Goal: Information Seeking & Learning: Check status

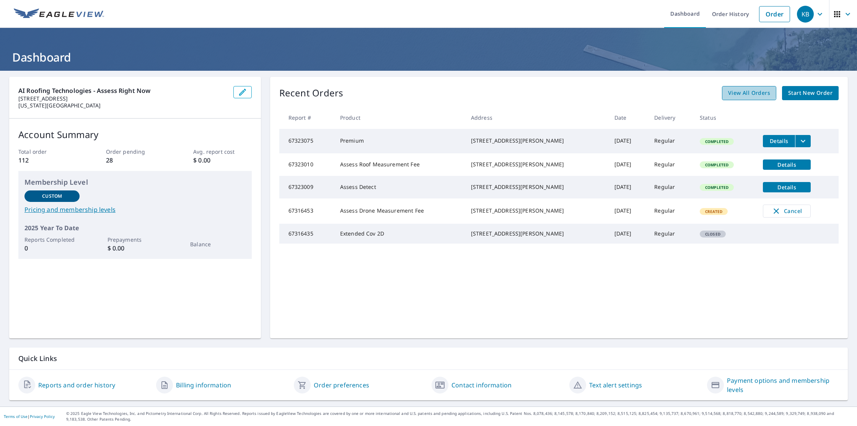
click at [746, 92] on span "View All Orders" at bounding box center [749, 93] width 42 height 10
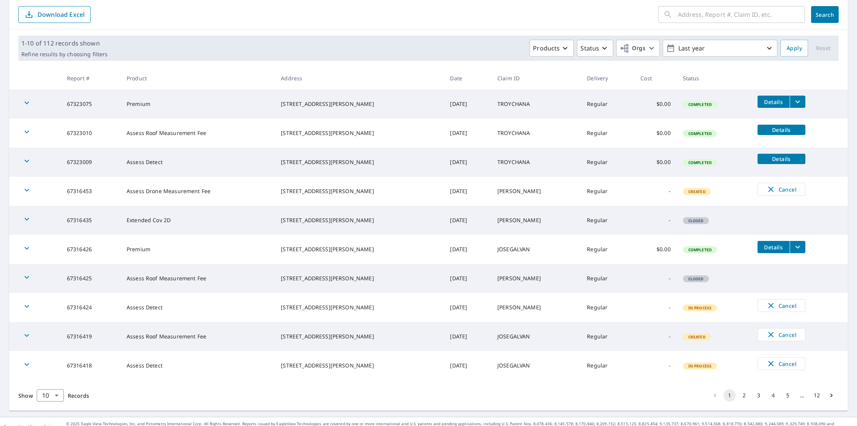
scroll to position [79, 0]
click at [689, 223] on span "Closed" at bounding box center [696, 221] width 24 height 5
click at [683, 198] on td "Created" at bounding box center [714, 192] width 75 height 29
click at [684, 193] on span "Created" at bounding box center [697, 192] width 26 height 5
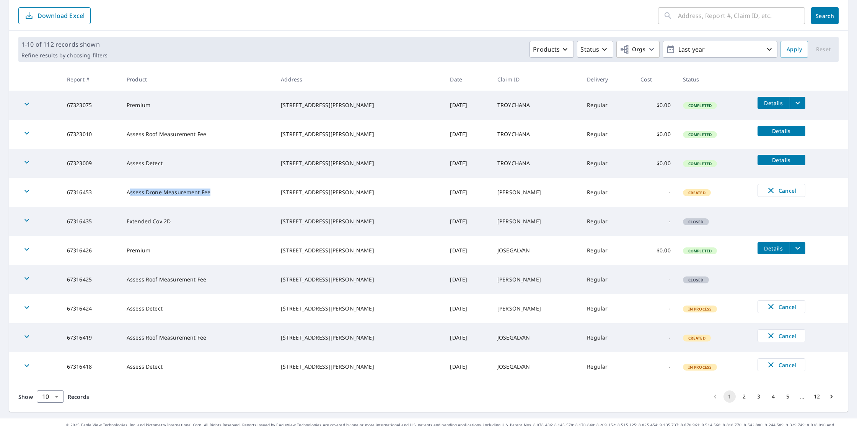
drag, startPoint x: 137, startPoint y: 193, endPoint x: 233, endPoint y: 194, distance: 95.7
click at [233, 194] on td "Assess Drone Measurement Fee" at bounding box center [198, 192] width 154 height 29
click at [691, 192] on span "Created" at bounding box center [697, 192] width 26 height 5
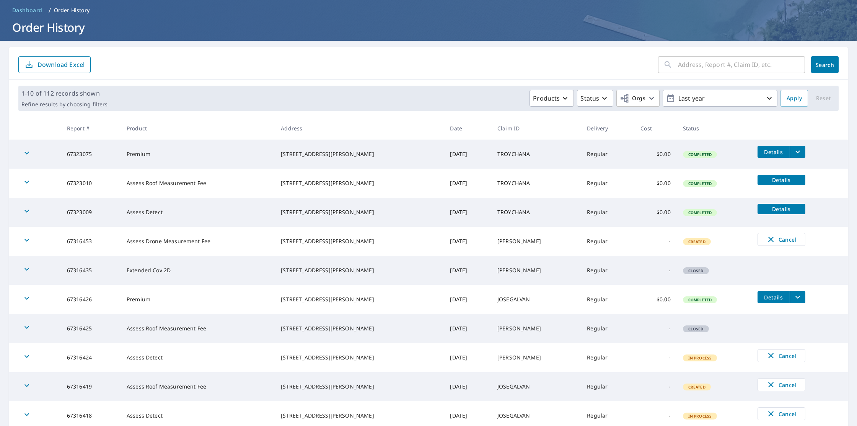
scroll to position [56, 0]
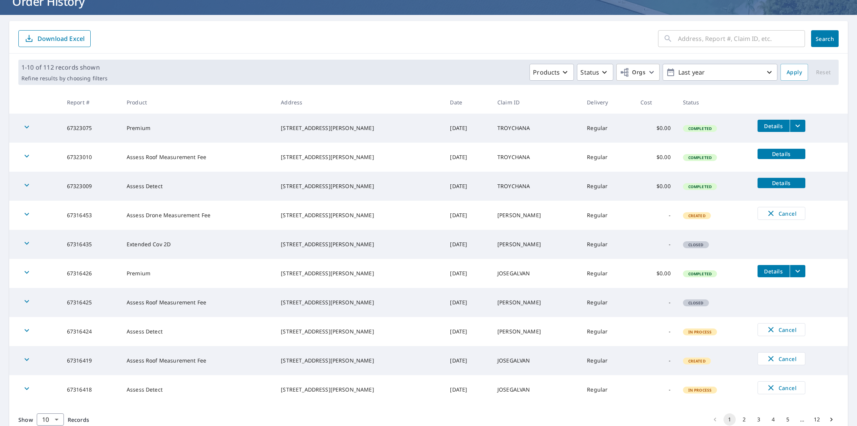
click at [720, 39] on input "text" at bounding box center [741, 38] width 127 height 21
type input "harmony"
click button "Search" at bounding box center [826, 38] width 28 height 17
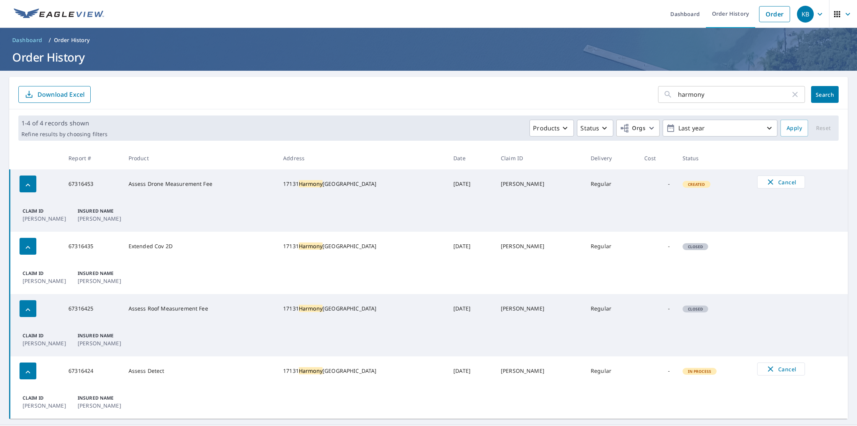
scroll to position [18, 0]
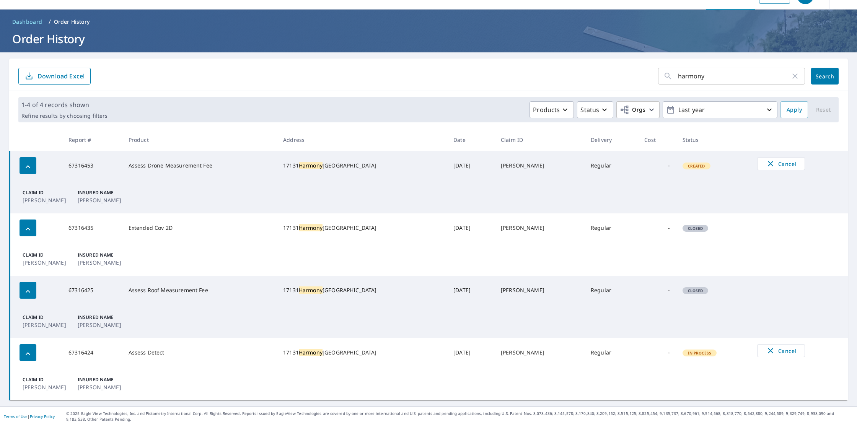
drag, startPoint x: 296, startPoint y: 163, endPoint x: 359, endPoint y: 170, distance: 63.6
click at [359, 170] on div "17131 Harmony Hill Dr Spring, TX 77379" at bounding box center [362, 166] width 158 height 8
click at [318, 168] on div "17131 Harmony Hill Dr Spring, TX 77379" at bounding box center [362, 166] width 158 height 8
click at [323, 129] on th "Address" at bounding box center [362, 140] width 170 height 23
click at [240, 129] on th "Product" at bounding box center [199, 140] width 155 height 23
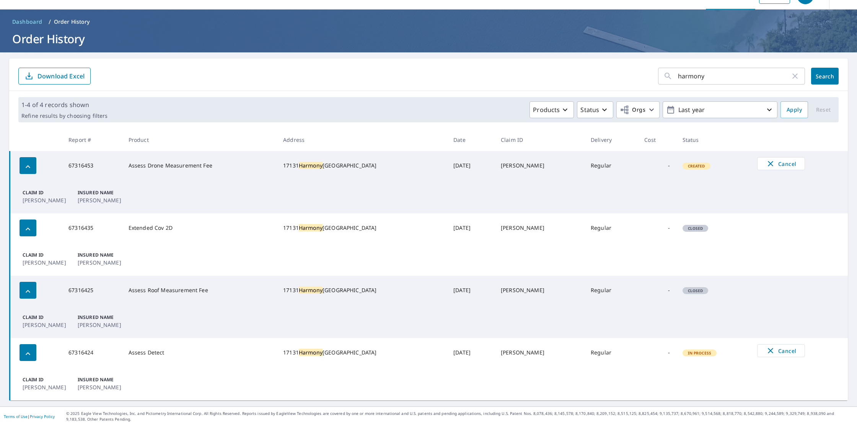
click at [212, 133] on th "Product" at bounding box center [199, 140] width 155 height 23
drag, startPoint x: 295, startPoint y: 162, endPoint x: 346, endPoint y: 168, distance: 51.4
click at [346, 168] on td "17131 Harmony Hill Dr Spring, TX 77379" at bounding box center [362, 165] width 170 height 29
click at [343, 169] on div "17131 Harmony Hill Dr Spring, TX 77379" at bounding box center [362, 166] width 158 height 8
drag, startPoint x: 343, startPoint y: 169, endPoint x: 291, endPoint y: 162, distance: 52.6
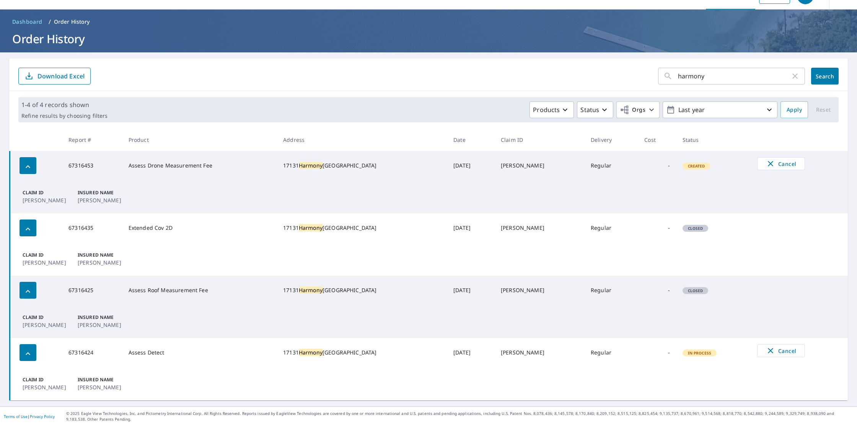
click at [291, 162] on td "17131 Harmony Hill Dr Spring, TX 77379" at bounding box center [362, 165] width 170 height 29
click at [250, 133] on th "Product" at bounding box center [199, 140] width 155 height 23
click at [355, 180] on td "Claim ID RAFAEL PONCE Insured Name Rafael Ponce" at bounding box center [429, 196] width 839 height 33
drag, startPoint x: 296, startPoint y: 162, endPoint x: 355, endPoint y: 168, distance: 59.6
click at [355, 168] on div "17131 Harmony Hill Dr Spring, TX 77379" at bounding box center [362, 166] width 158 height 8
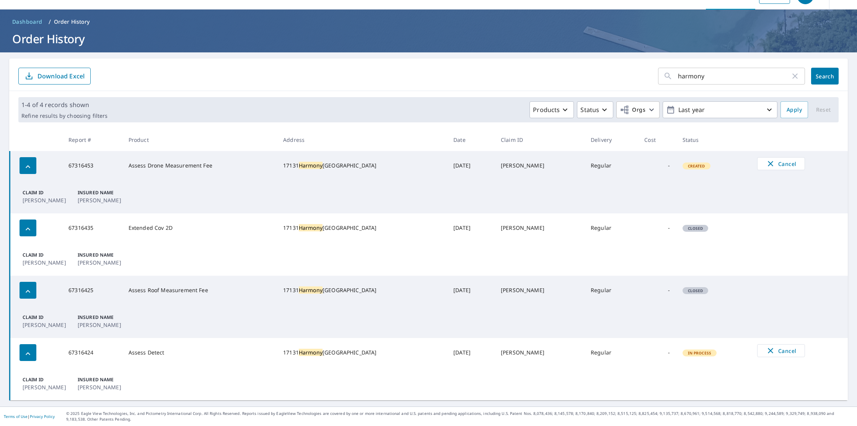
click at [355, 168] on div "17131 Harmony Hill Dr Spring, TX 77379" at bounding box center [362, 166] width 158 height 8
click at [585, 165] on td "Regular" at bounding box center [612, 165] width 54 height 29
click at [278, 126] on div "1-4 of 4 records shown Refine results by choosing filters Products Status Orgs …" at bounding box center [428, 110] width 839 height 38
click at [218, 135] on th "Product" at bounding box center [199, 140] width 155 height 23
click at [689, 230] on span "Closed" at bounding box center [696, 228] width 24 height 5
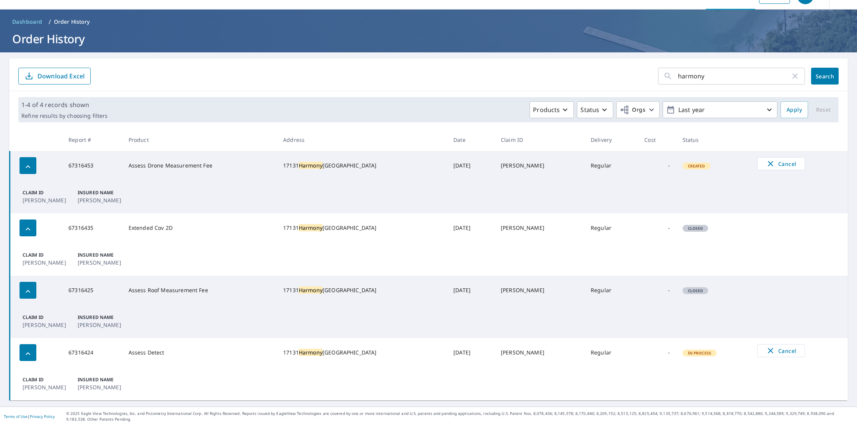
scroll to position [0, 0]
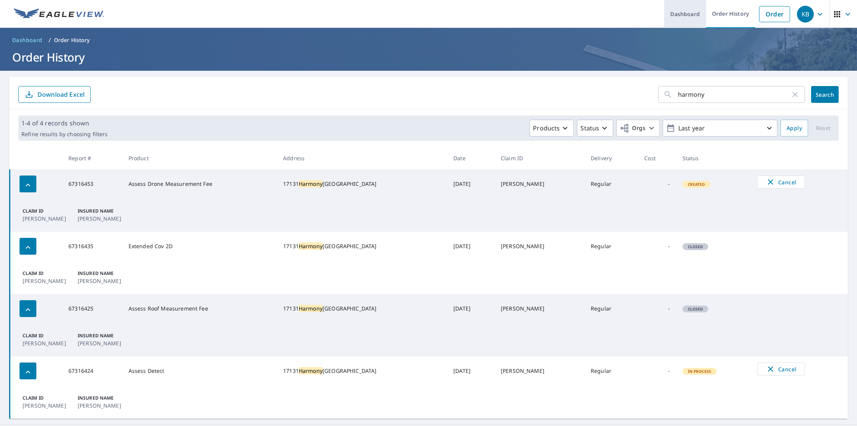
click at [688, 11] on link "Dashboard" at bounding box center [686, 14] width 42 height 28
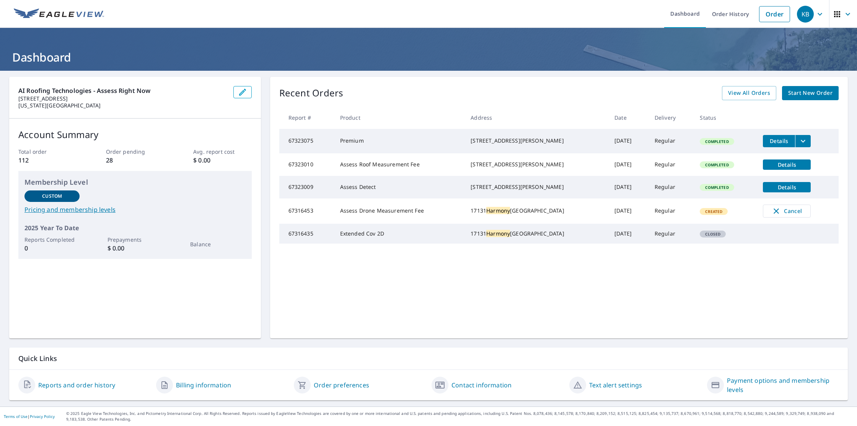
click at [802, 139] on icon "filesDropdownBtn-67323075" at bounding box center [803, 141] width 9 height 9
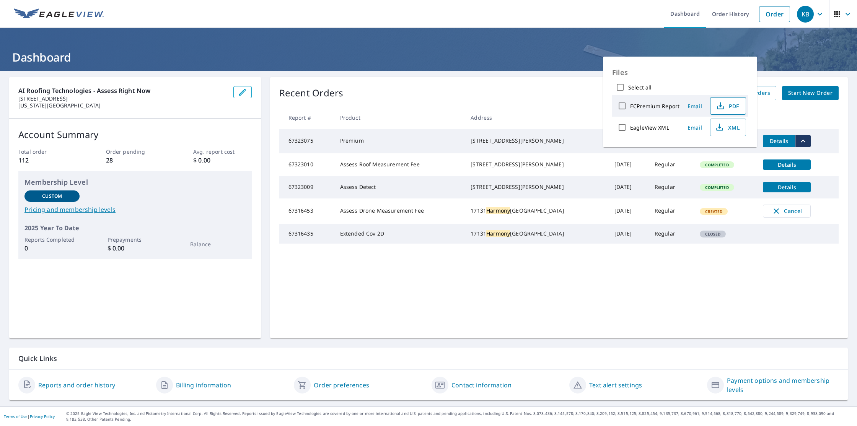
click at [722, 108] on icon "button" at bounding box center [720, 105] width 9 height 9
click at [513, 145] on div "[STREET_ADDRESS][PERSON_NAME]" at bounding box center [537, 141] width 132 height 8
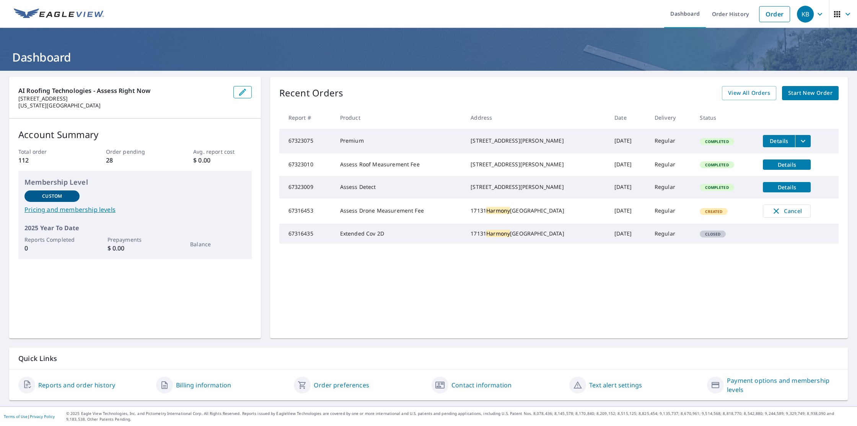
click at [851, 15] on icon "button" at bounding box center [848, 14] width 9 height 9
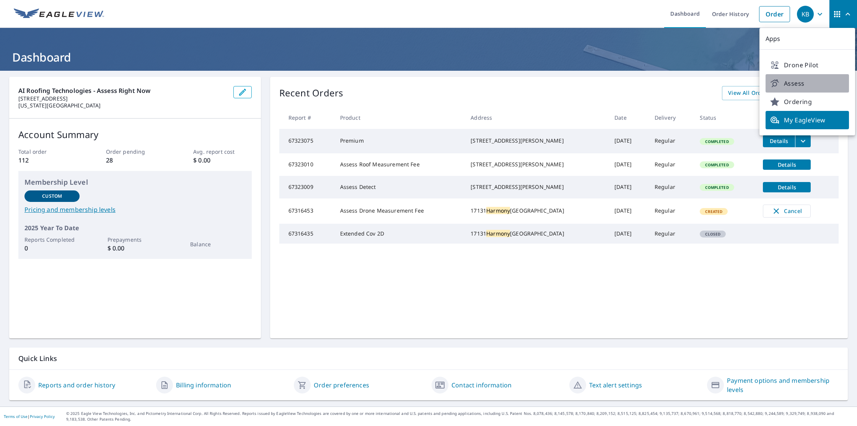
click at [800, 84] on span "Assess" at bounding box center [808, 83] width 74 height 9
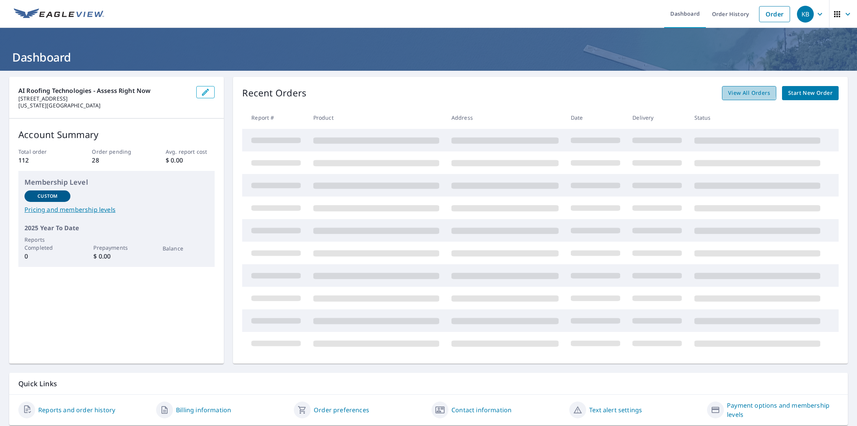
click at [738, 90] on span "View All Orders" at bounding box center [749, 93] width 42 height 10
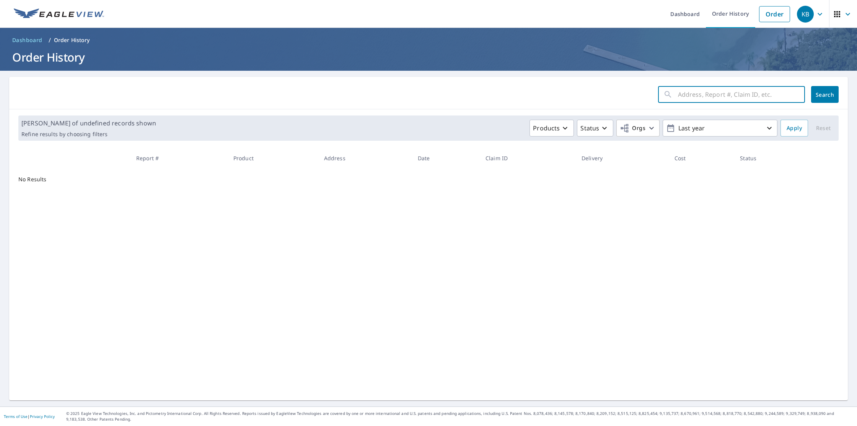
click at [702, 95] on input "text" at bounding box center [741, 94] width 127 height 21
type input "longleaf"
click button "Search" at bounding box center [826, 94] width 28 height 17
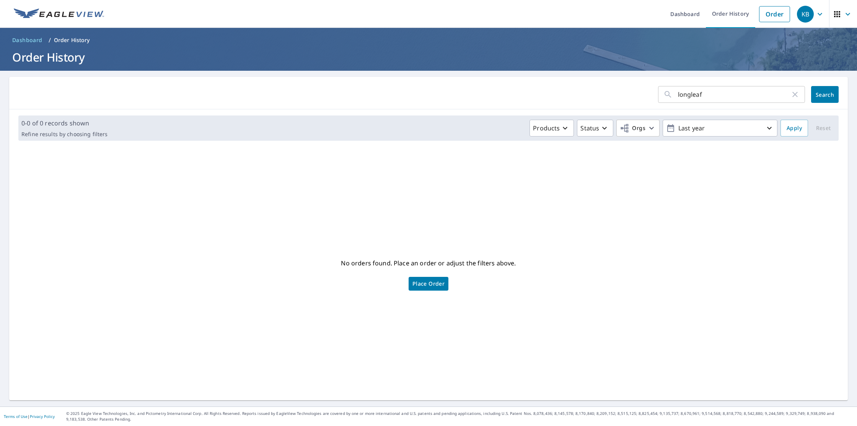
click at [796, 93] on icon "button" at bounding box center [795, 94] width 5 height 5
click at [554, 100] on form "​ Search" at bounding box center [428, 94] width 821 height 17
